Goal: Download file/media

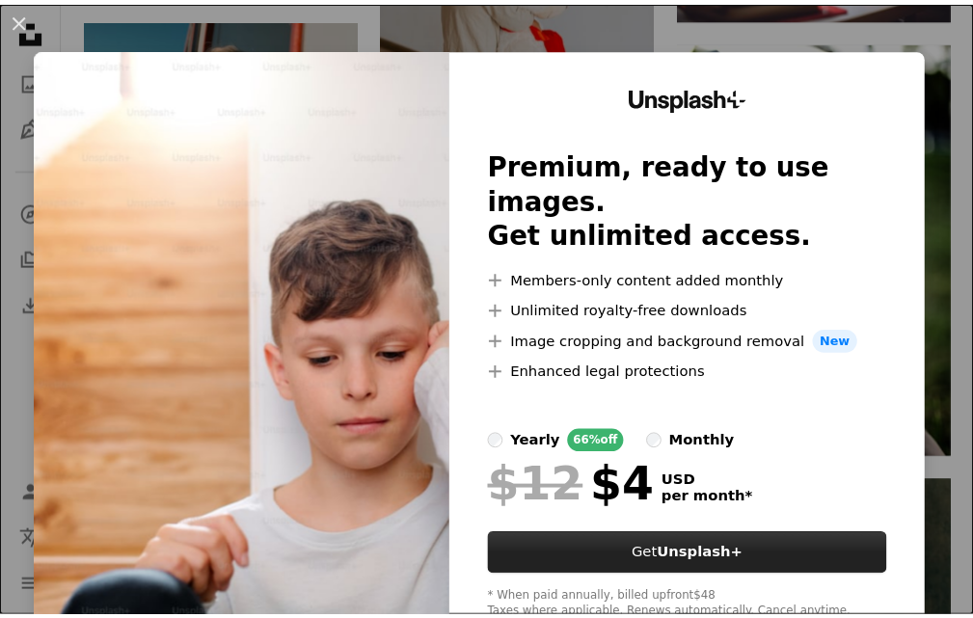
scroll to position [1736, 0]
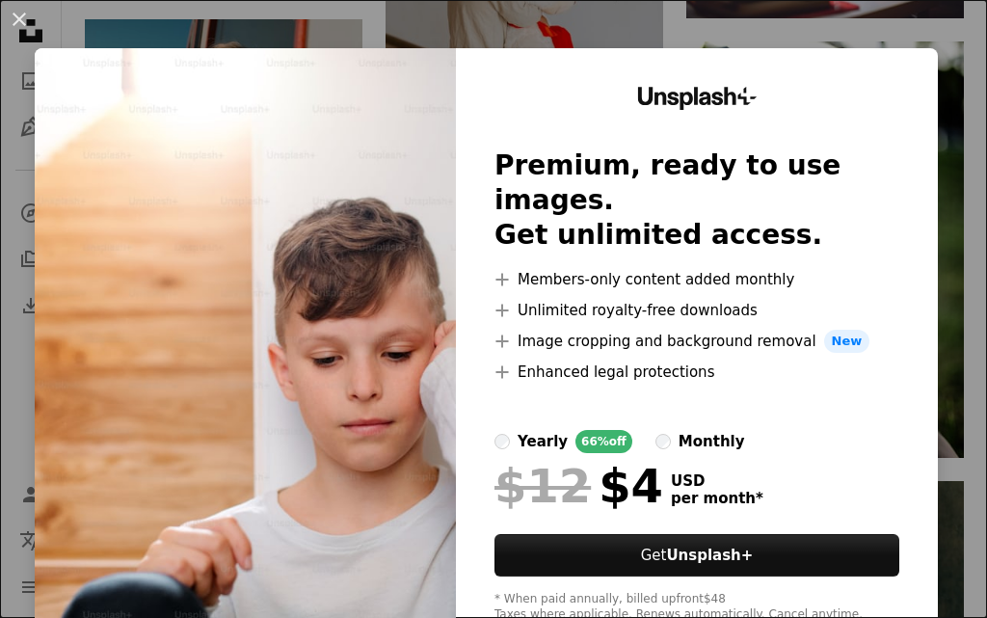
click at [535, 22] on div "An X shape Unsplash+ Premium, ready to use images. Get unlimited access. A plus…" at bounding box center [493, 309] width 987 height 618
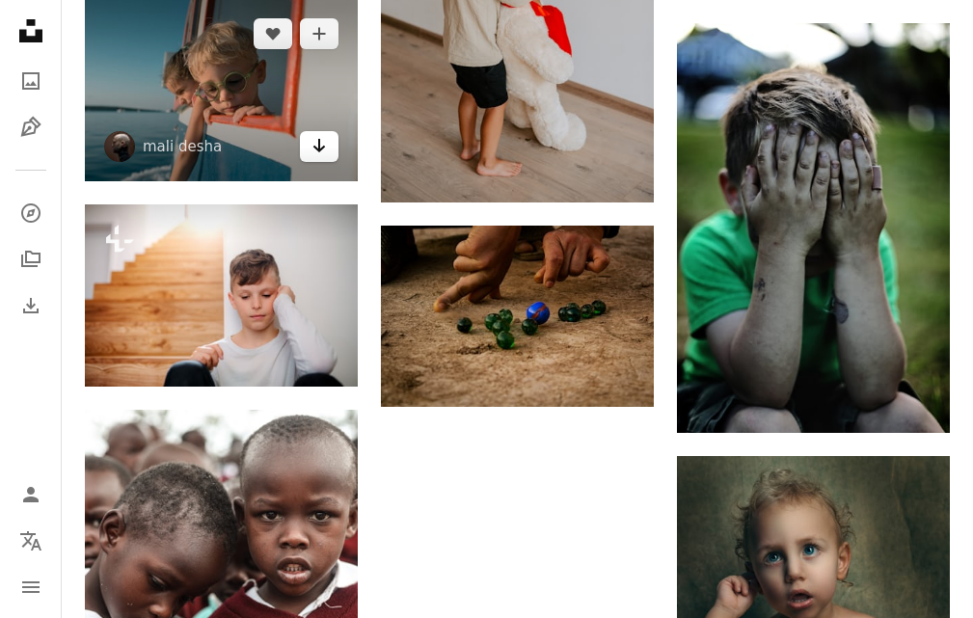
click at [321, 146] on icon "Arrow pointing down" at bounding box center [318, 145] width 15 height 23
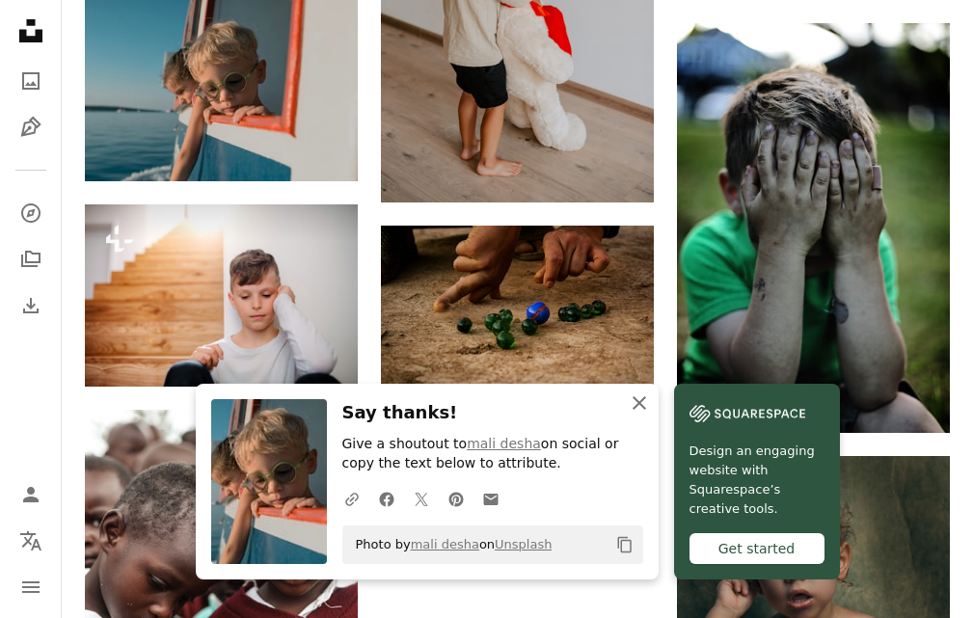
click at [640, 400] on icon "button" at bounding box center [640, 403] width 14 height 14
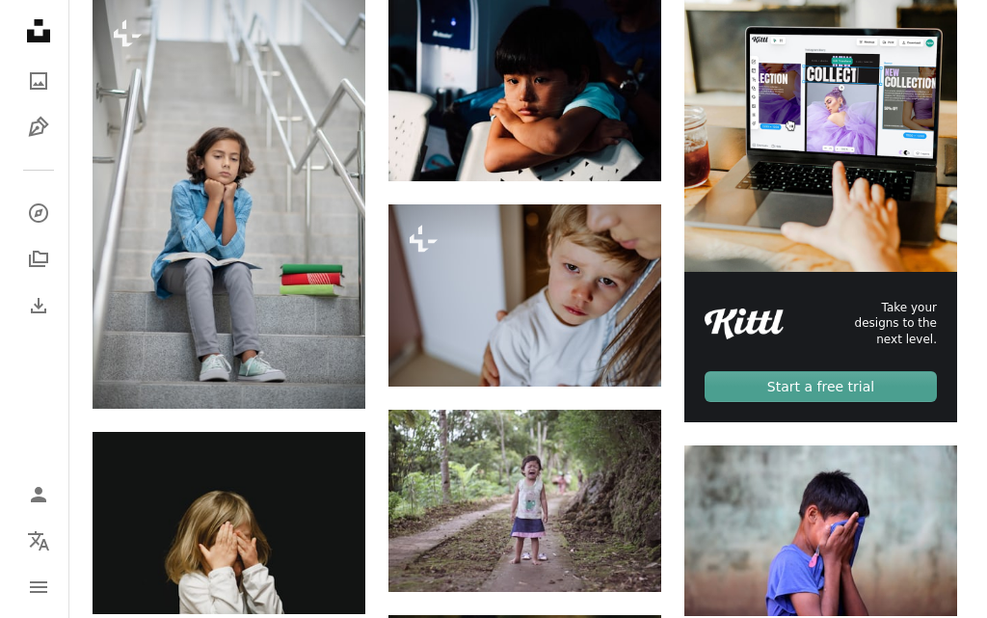
scroll to position [386, 0]
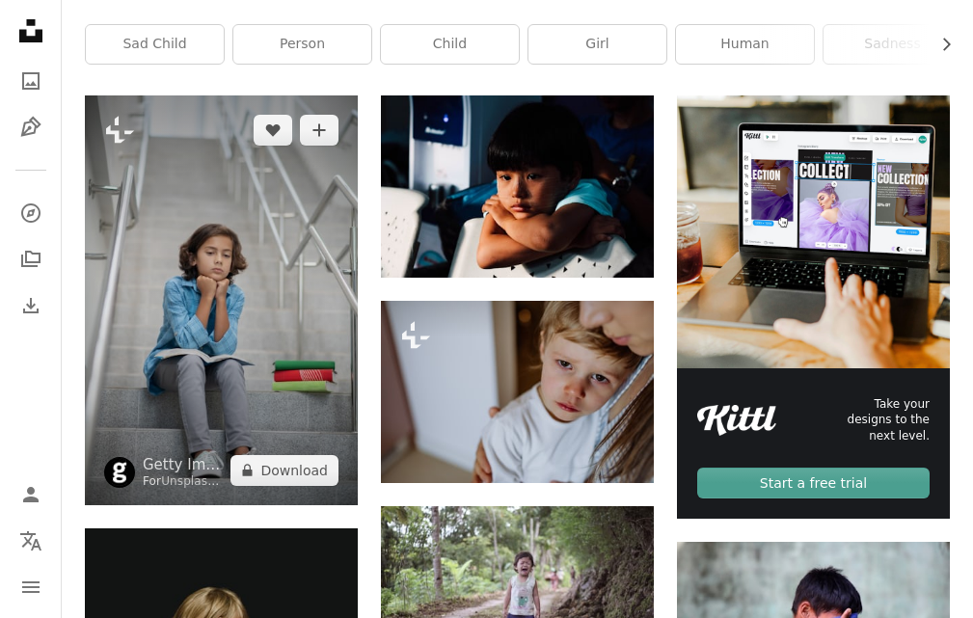
click at [219, 378] on img at bounding box center [221, 300] width 273 height 410
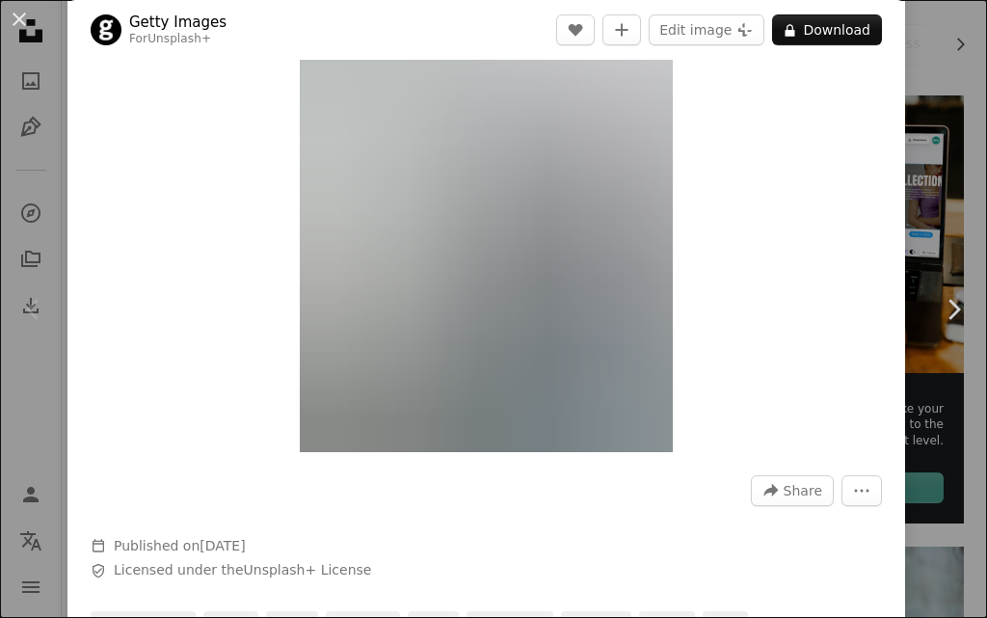
scroll to position [96, 0]
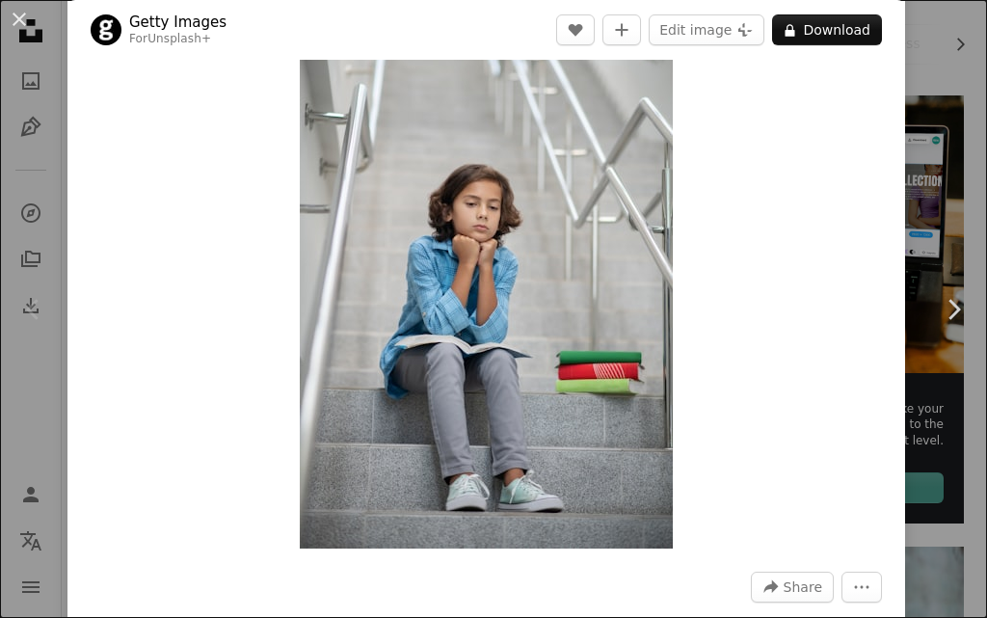
click at [440, 365] on img "Zoom in on this image" at bounding box center [486, 268] width 373 height 560
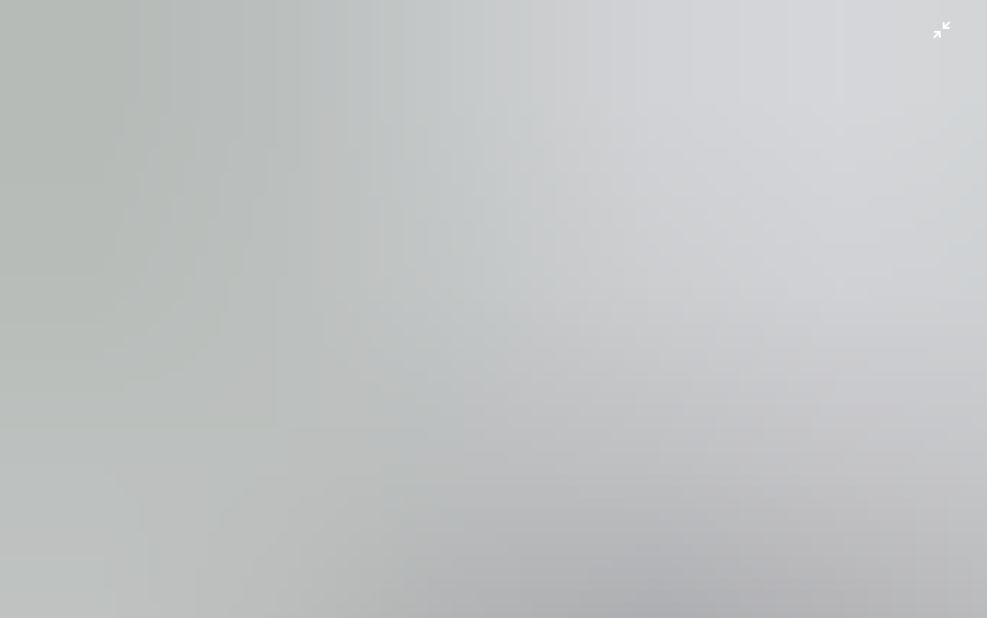
scroll to position [412, 0]
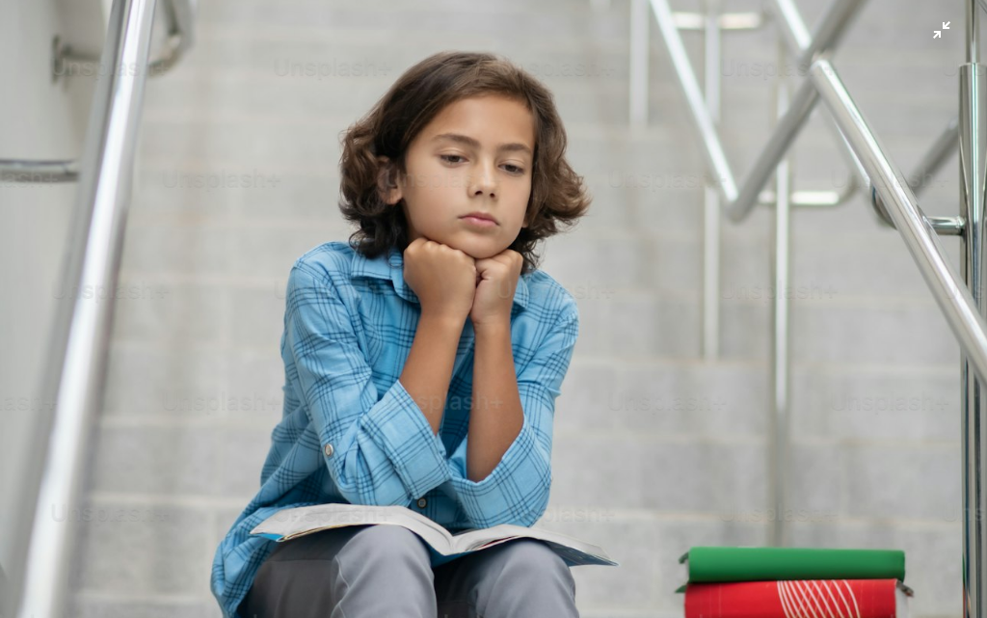
click at [935, 39] on img "Zoom out on this image" at bounding box center [493, 329] width 989 height 1484
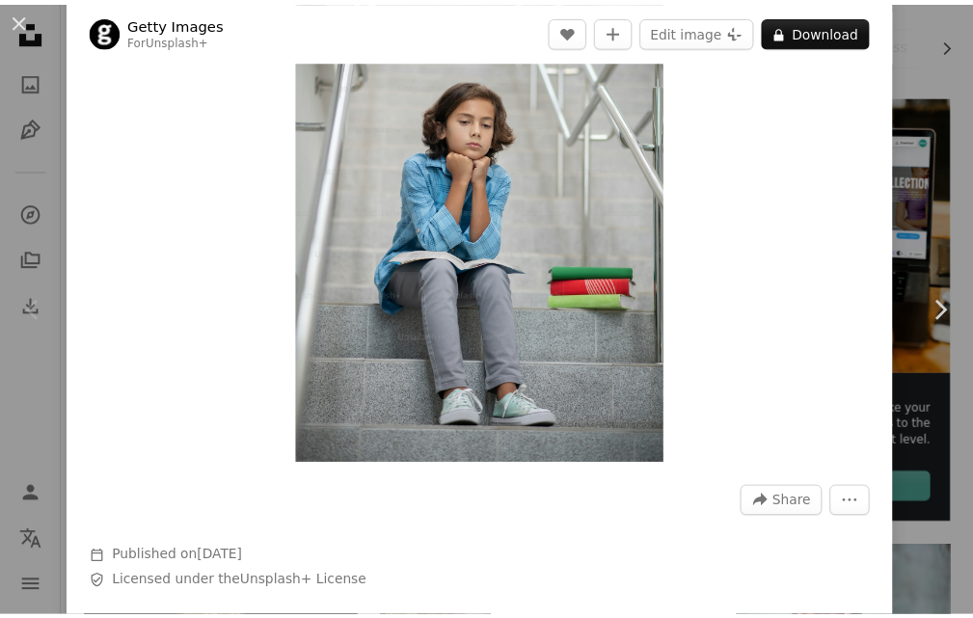
scroll to position [85, 0]
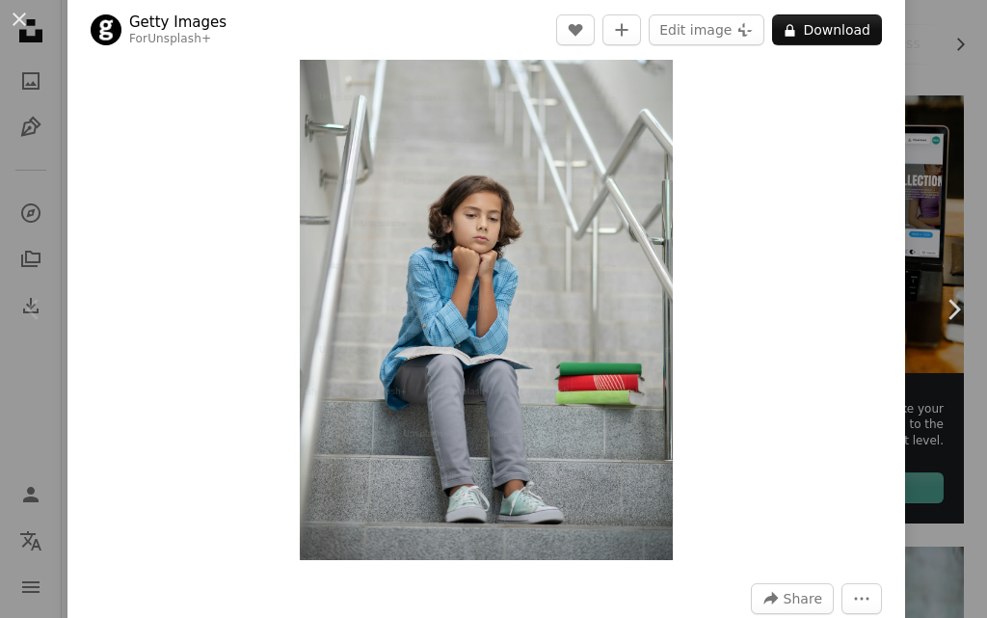
click at [25, 12] on button "An X shape" at bounding box center [19, 19] width 23 height 23
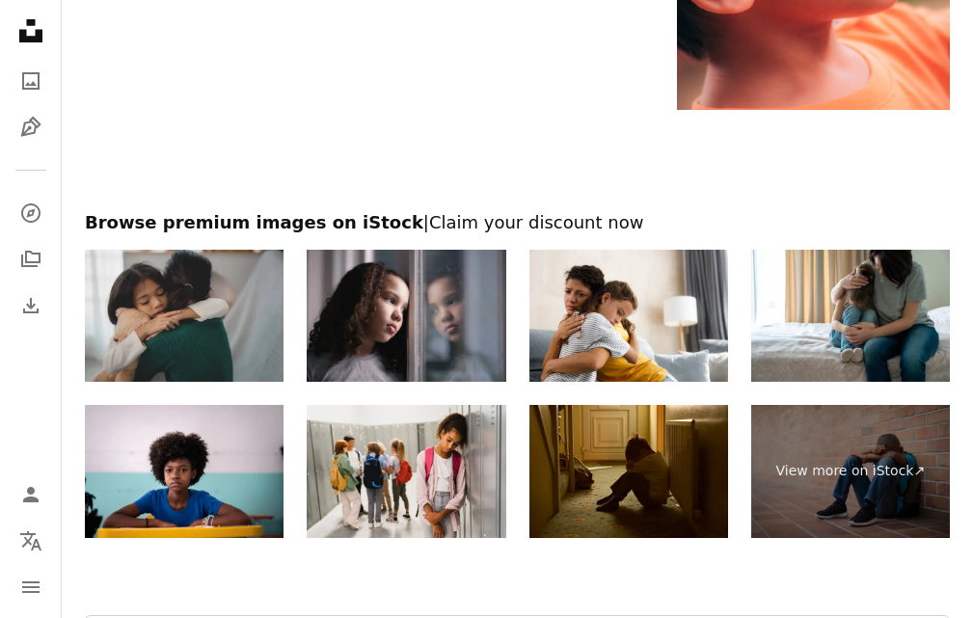
scroll to position [2893, 0]
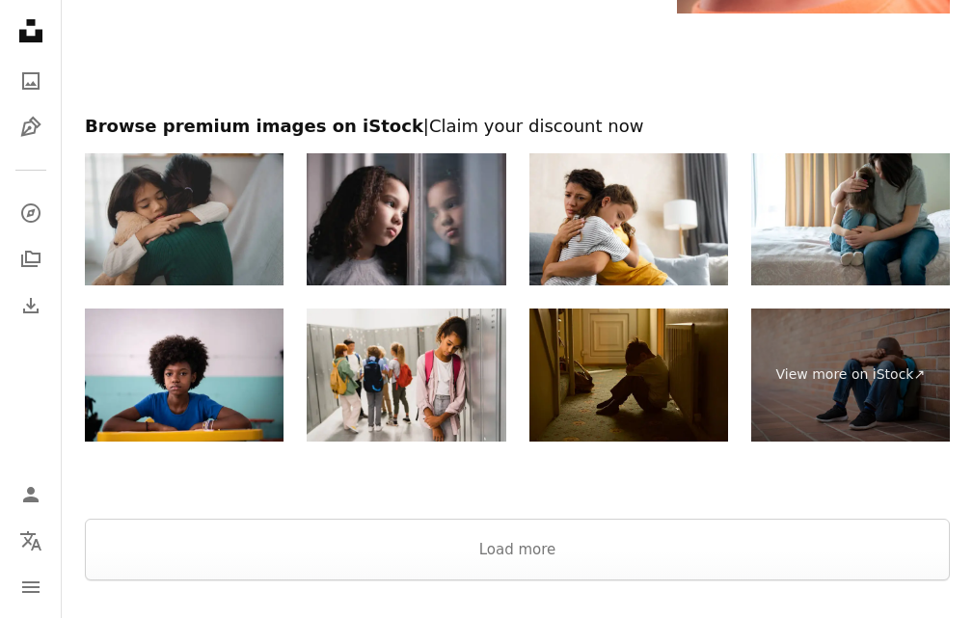
click at [647, 385] on img at bounding box center [628, 375] width 199 height 133
